Goal: Task Accomplishment & Management: Use online tool/utility

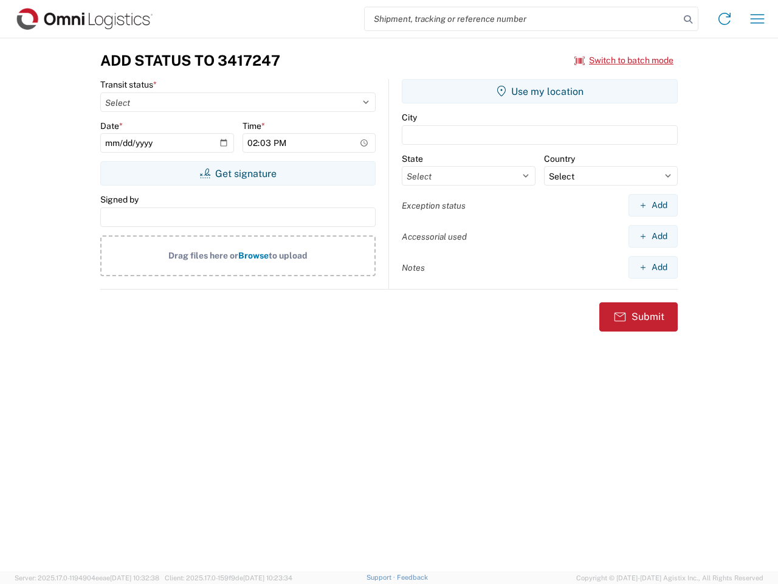
click at [522, 19] on input "search" at bounding box center [522, 18] width 315 height 23
click at [688, 19] on icon at bounding box center [688, 19] width 17 height 17
click at [725, 19] on icon at bounding box center [724, 18] width 19 height 19
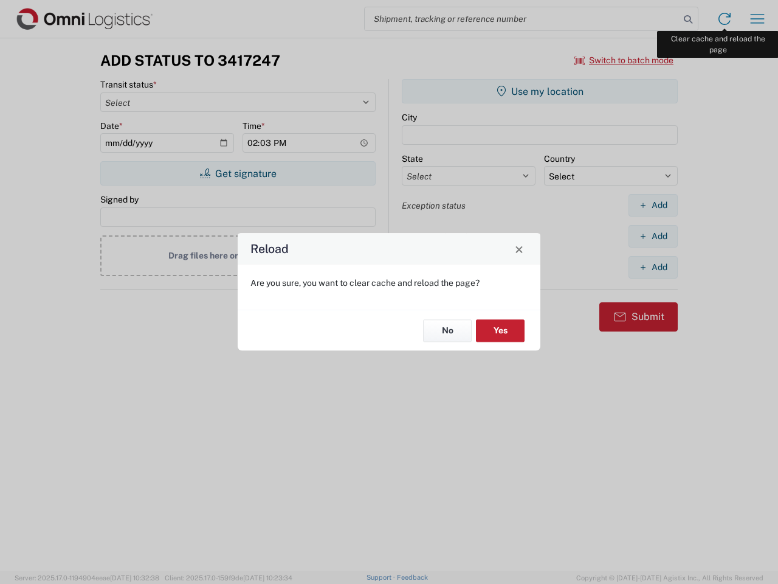
click at [758, 19] on div "Reload Are you sure, you want to clear cache and reload the page? No Yes" at bounding box center [389, 292] width 778 height 584
click at [625, 60] on div "Reload Are you sure, you want to clear cache and reload the page? No Yes" at bounding box center [389, 292] width 778 height 584
click at [238, 173] on div "Reload Are you sure, you want to clear cache and reload the page? No Yes" at bounding box center [389, 292] width 778 height 584
click at [540, 91] on div "Reload Are you sure, you want to clear cache and reload the page? No Yes" at bounding box center [389, 292] width 778 height 584
click at [653, 205] on div "Reload Are you sure, you want to clear cache and reload the page? No Yes" at bounding box center [389, 292] width 778 height 584
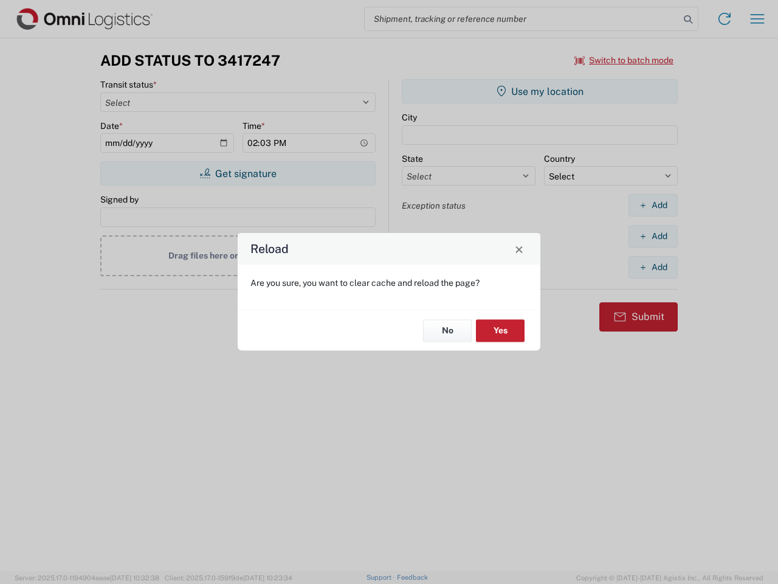
click at [653, 236] on div "Reload Are you sure, you want to clear cache and reload the page? No Yes" at bounding box center [389, 292] width 778 height 584
click at [653, 267] on div "Reload Are you sure, you want to clear cache and reload the page? No Yes" at bounding box center [389, 292] width 778 height 584
